Goal: Task Accomplishment & Management: Use online tool/utility

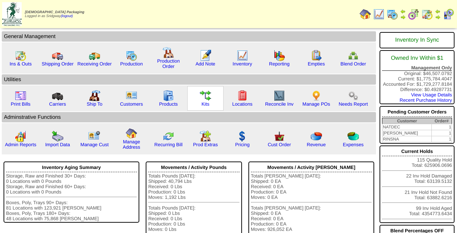
click at [202, 101] on img at bounding box center [205, 95] width 11 height 11
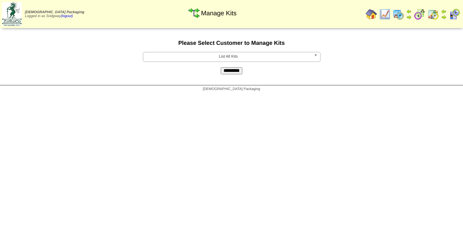
click at [220, 59] on span "List All Kits" at bounding box center [228, 56] width 165 height 9
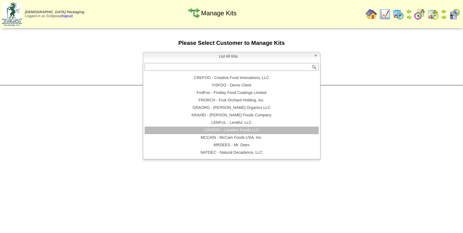
scroll to position [85, 0]
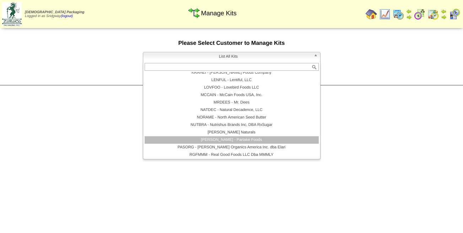
click at [238, 141] on li "PARTAK - Partake Foods" at bounding box center [232, 139] width 174 height 7
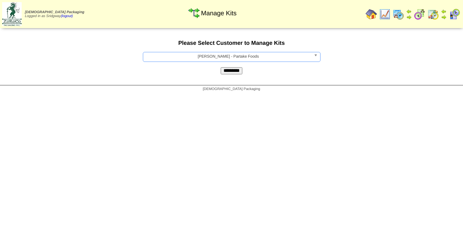
click at [233, 70] on input "*********" at bounding box center [232, 70] width 22 height 7
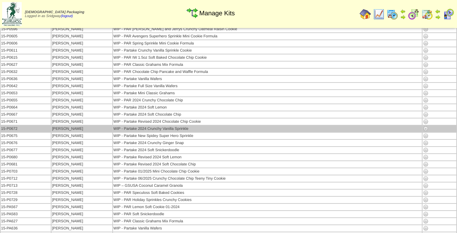
scroll to position [1920, 0]
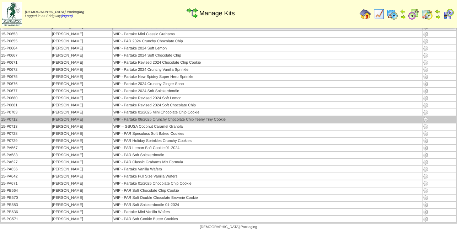
click at [424, 118] on img at bounding box center [426, 120] width 6 height 6
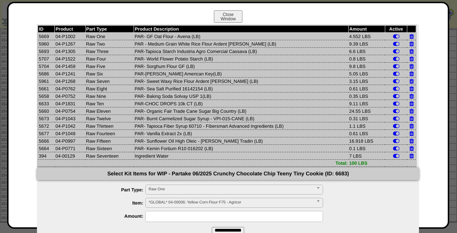
drag, startPoint x: 338, startPoint y: 59, endPoint x: 47, endPoint y: 60, distance: 290.6
click at [47, 60] on tr "5707 04-P1522 Raw Four PAR- World Flower Potato Starch (LB) 0.8 LBS" at bounding box center [227, 58] width 378 height 7
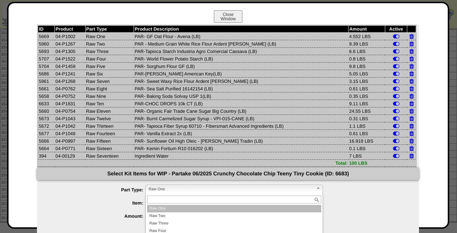
click at [190, 188] on span "Raw One" at bounding box center [231, 189] width 165 height 9
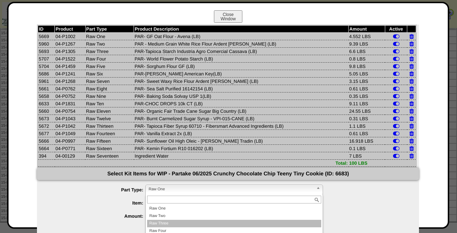
click at [189, 223] on li "Raw Three" at bounding box center [234, 223] width 174 height 7
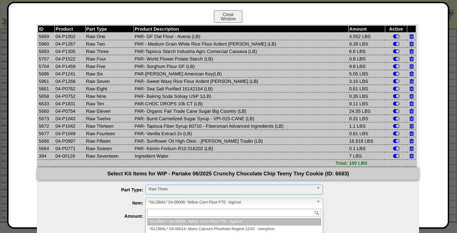
click at [167, 202] on span "*GLOBAL* 04-00006: Yellow Corn Flour F75 - Agricor" at bounding box center [231, 202] width 165 height 9
type input "********"
click at [191, 225] on li "*GLOBAL* 04-P1305 : PAR-Tapioca Starch Industria Agro Comercial Cassava (LB)" at bounding box center [234, 221] width 174 height 7
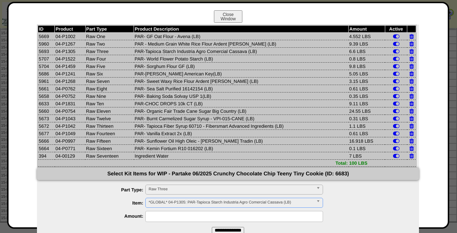
click at [180, 217] on input "text" at bounding box center [234, 216] width 178 height 11
type input "***"
click at [236, 231] on input "**********" at bounding box center [228, 230] width 32 height 7
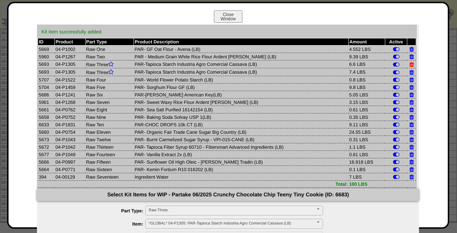
click at [409, 66] on icon at bounding box center [411, 64] width 5 height 6
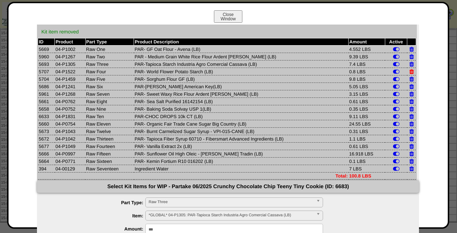
click at [409, 70] on icon at bounding box center [411, 72] width 5 height 6
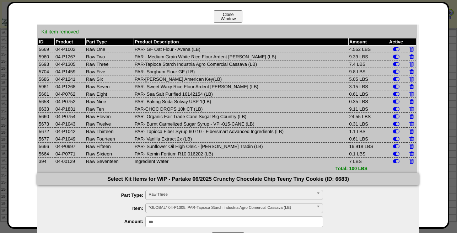
click at [225, 15] on button "Close Window" at bounding box center [228, 16] width 28 height 12
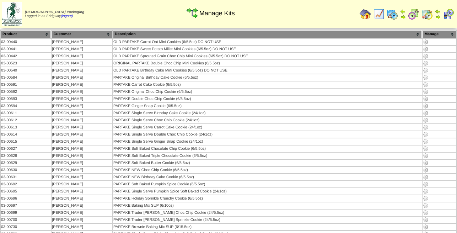
click at [380, 15] on img at bounding box center [378, 14] width 11 height 11
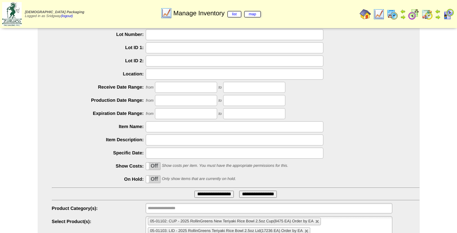
scroll to position [65, 0]
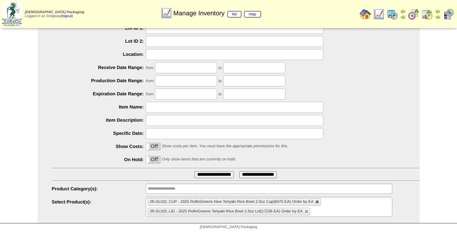
click at [317, 200] on li "05-01102: CUP - 2025 RollinGreens New Teriyaki Rice Bowl 2.5oz Cup(8475 EA) Ord…" at bounding box center [234, 201] width 173 height 7
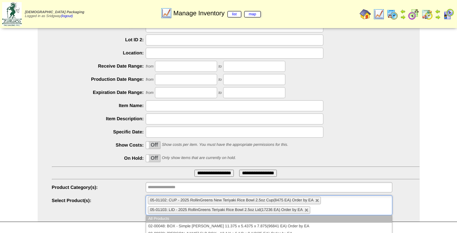
click at [320, 200] on li "05-01102: CUP - 2025 RollinGreens New Teriyaki Rice Bowl 2.5oz Cup(8475 EA) Ord…" at bounding box center [234, 199] width 173 height 7
click at [318, 201] on link at bounding box center [317, 200] width 4 height 4
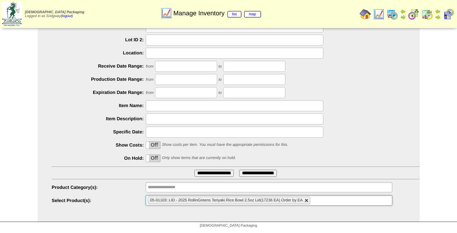
click at [307, 202] on link at bounding box center [306, 200] width 4 height 4
click at [307, 200] on ul at bounding box center [269, 200] width 246 height 10
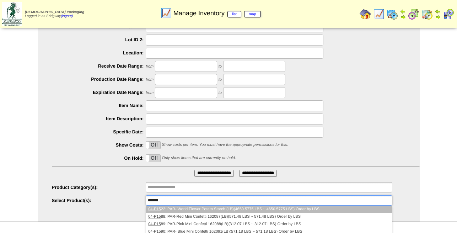
type input "********"
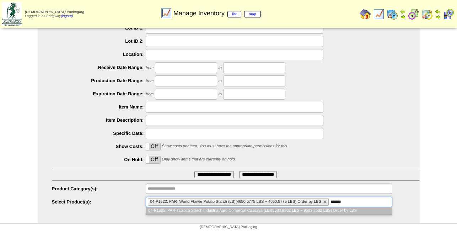
type input "********"
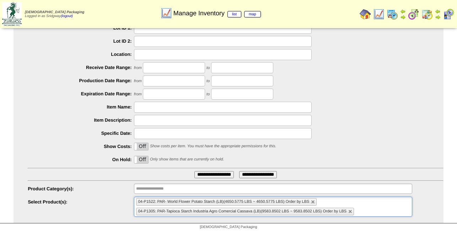
click at [144, 146] on label "Off" at bounding box center [141, 146] width 14 height 7
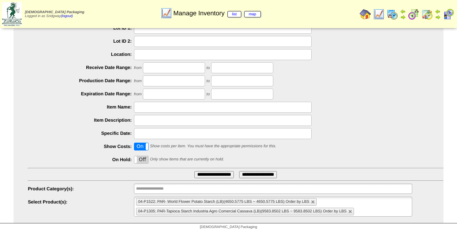
click at [208, 173] on input "**********" at bounding box center [213, 174] width 39 height 7
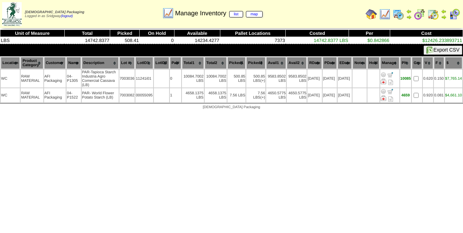
click at [437, 103] on table "Location Product Category Customer Name Description Lot # LotID1 LotID2 WC 0" at bounding box center [231, 79] width 463 height 47
click at [398, 13] on img at bounding box center [398, 14] width 11 height 11
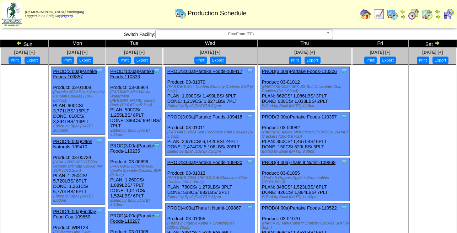
click at [437, 42] on img at bounding box center [437, 43] width 6 height 6
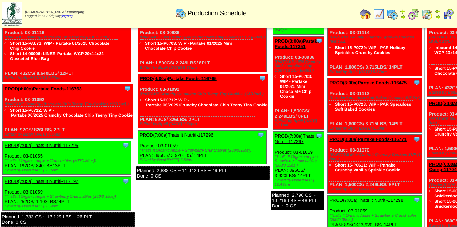
scroll to position [72, 0]
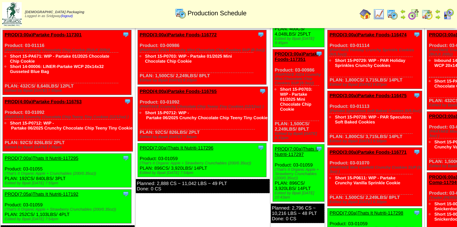
drag, startPoint x: 179, startPoint y: 101, endPoint x: 160, endPoint y: 99, distance: 19.2
click at [160, 99] on div "Clone Item PROD(4:00a)Partake Foods-116765 Partake Foods ScheduleID: 116765 826…" at bounding box center [203, 114] width 130 height 54
copy div "03-01092"
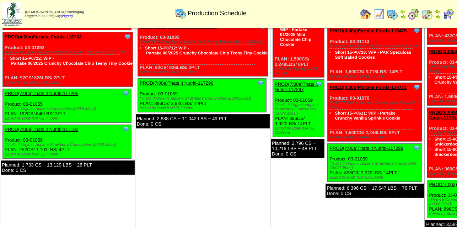
scroll to position [181, 0]
